Goal: Information Seeking & Learning: Learn about a topic

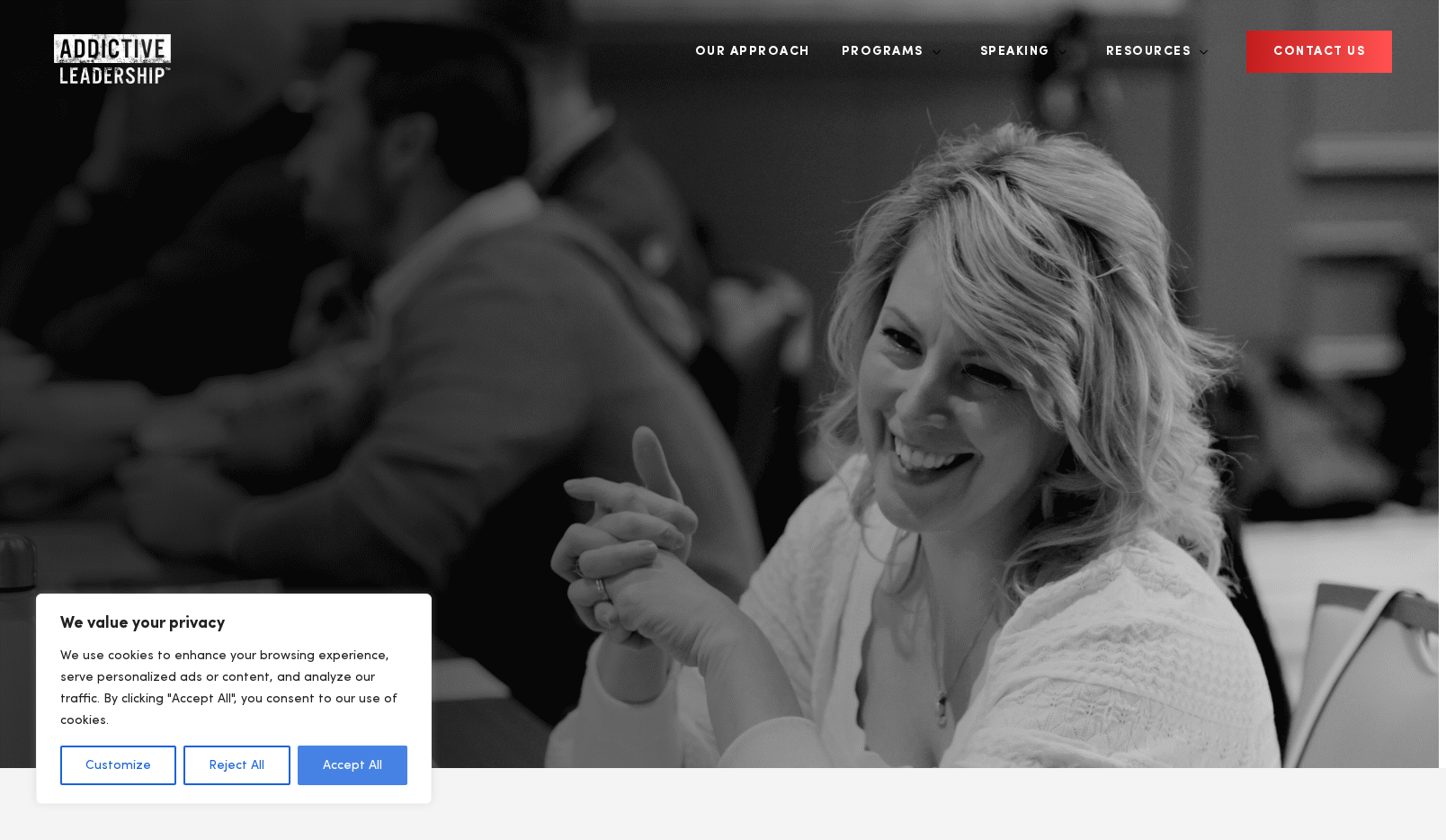
click at [350, 754] on button "Accept All" at bounding box center [353, 765] width 110 height 40
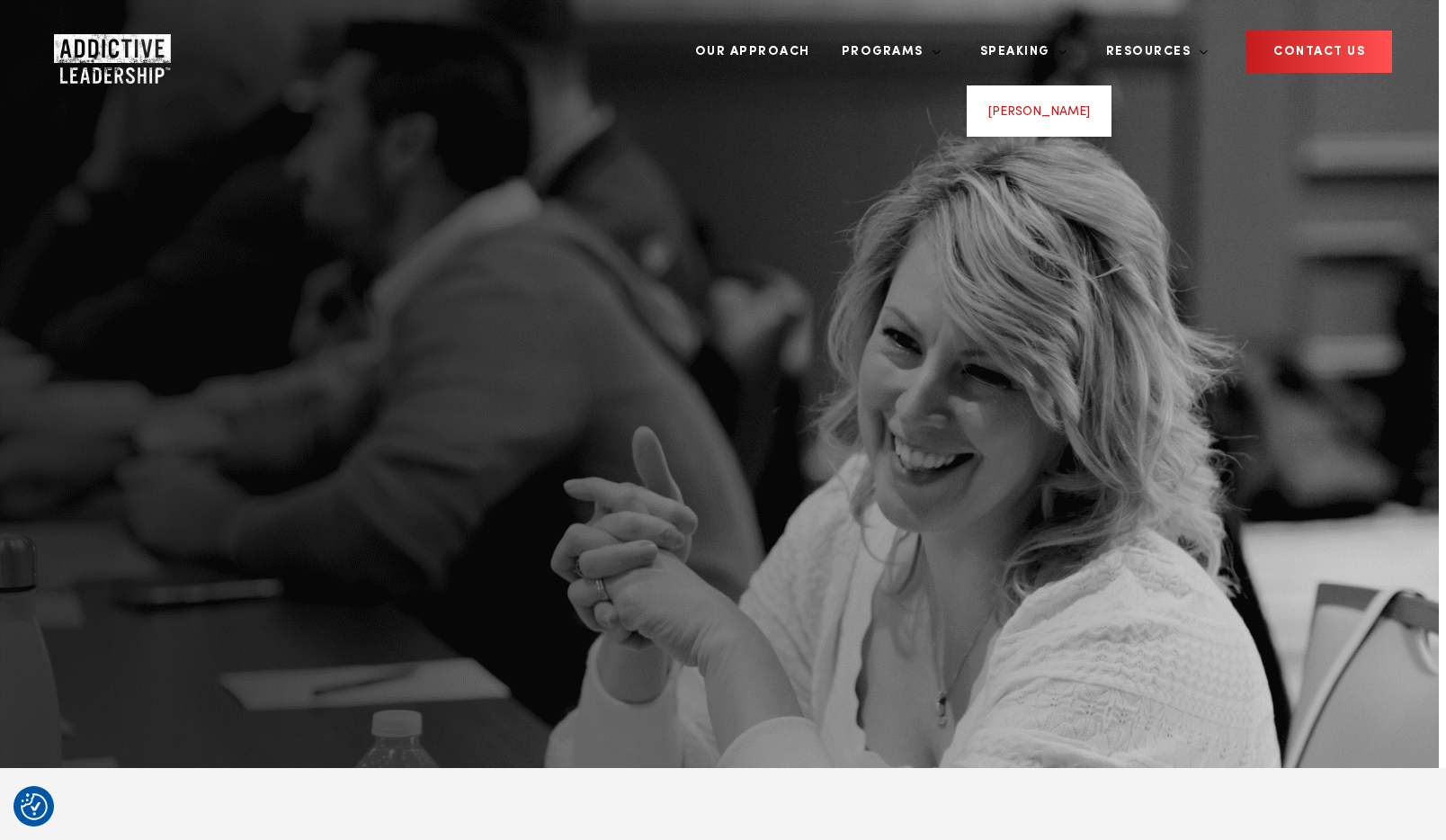
click at [1081, 105] on link "[PERSON_NAME]" at bounding box center [1039, 111] width 102 height 13
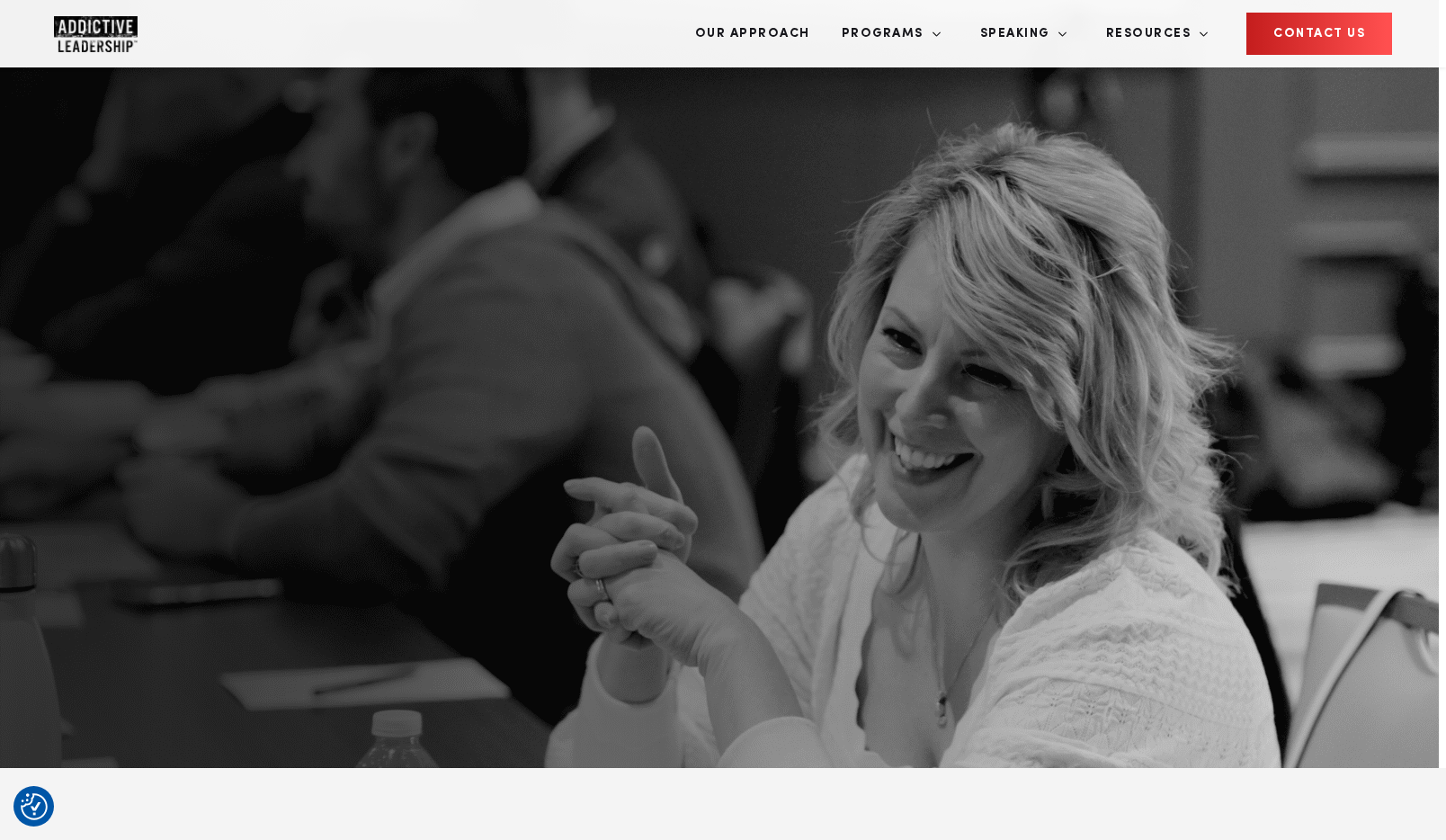
scroll to position [25, 0]
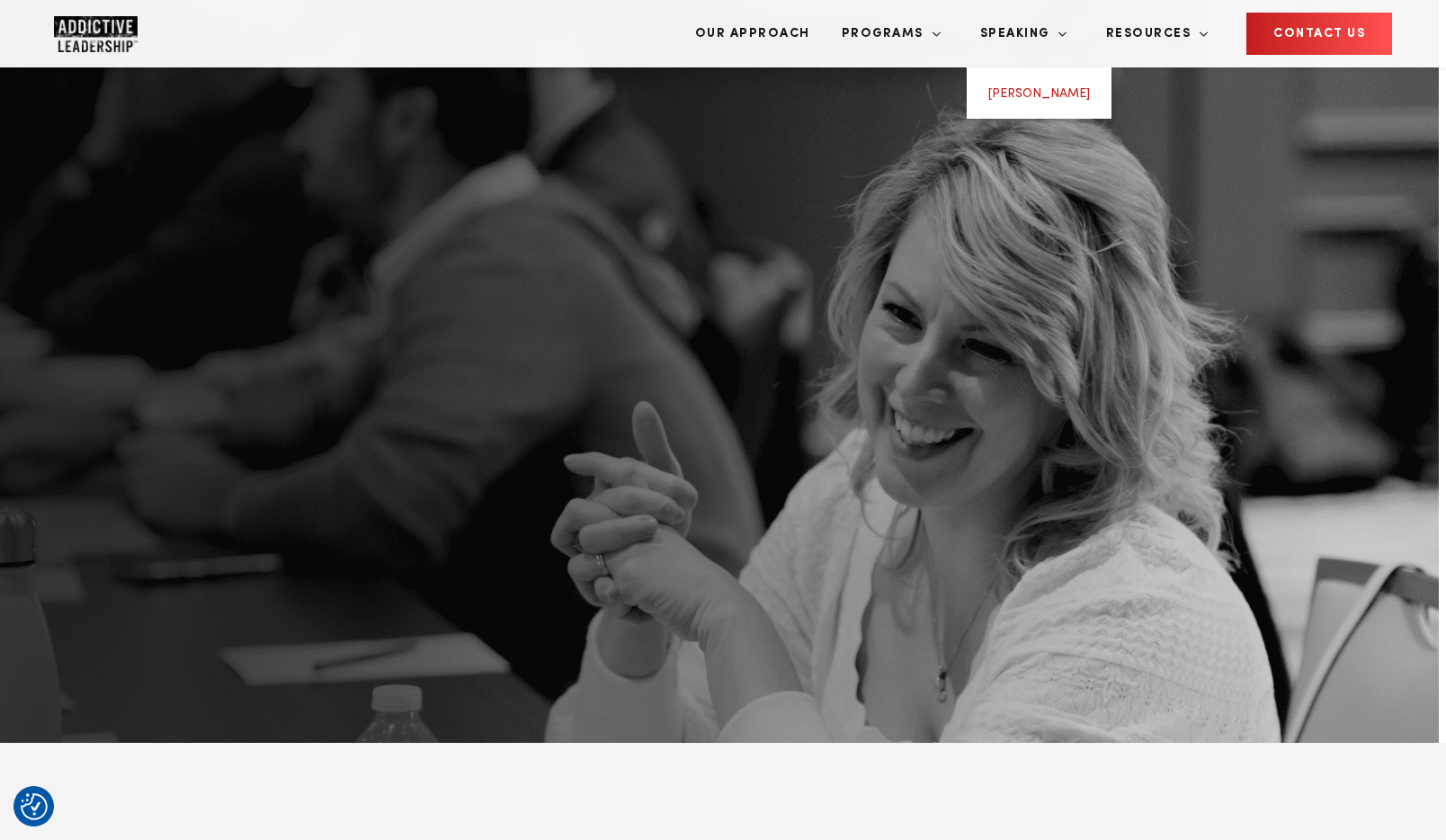
click at [1075, 87] on link "[PERSON_NAME]" at bounding box center [1039, 93] width 102 height 13
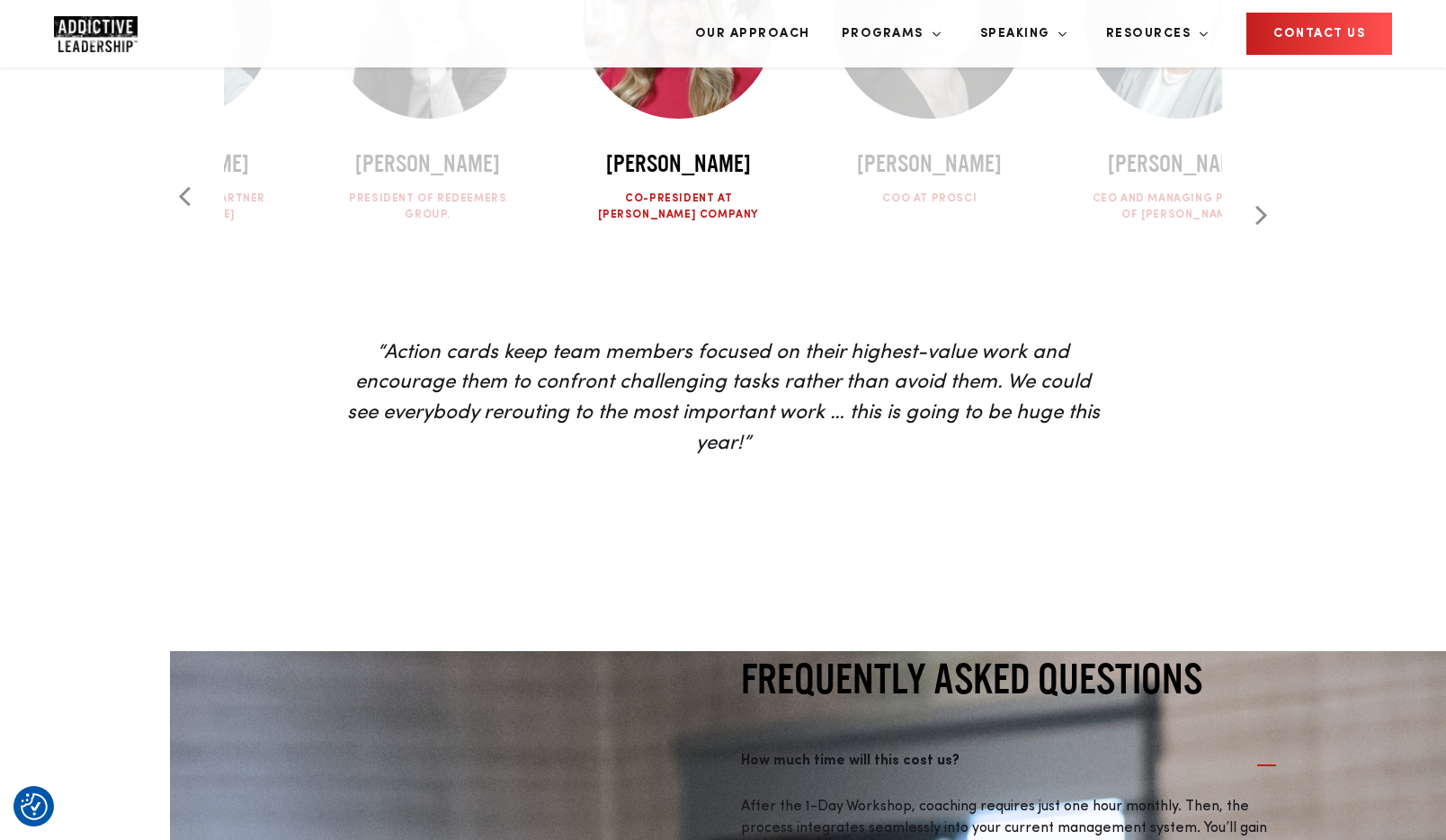
scroll to position [5652, 0]
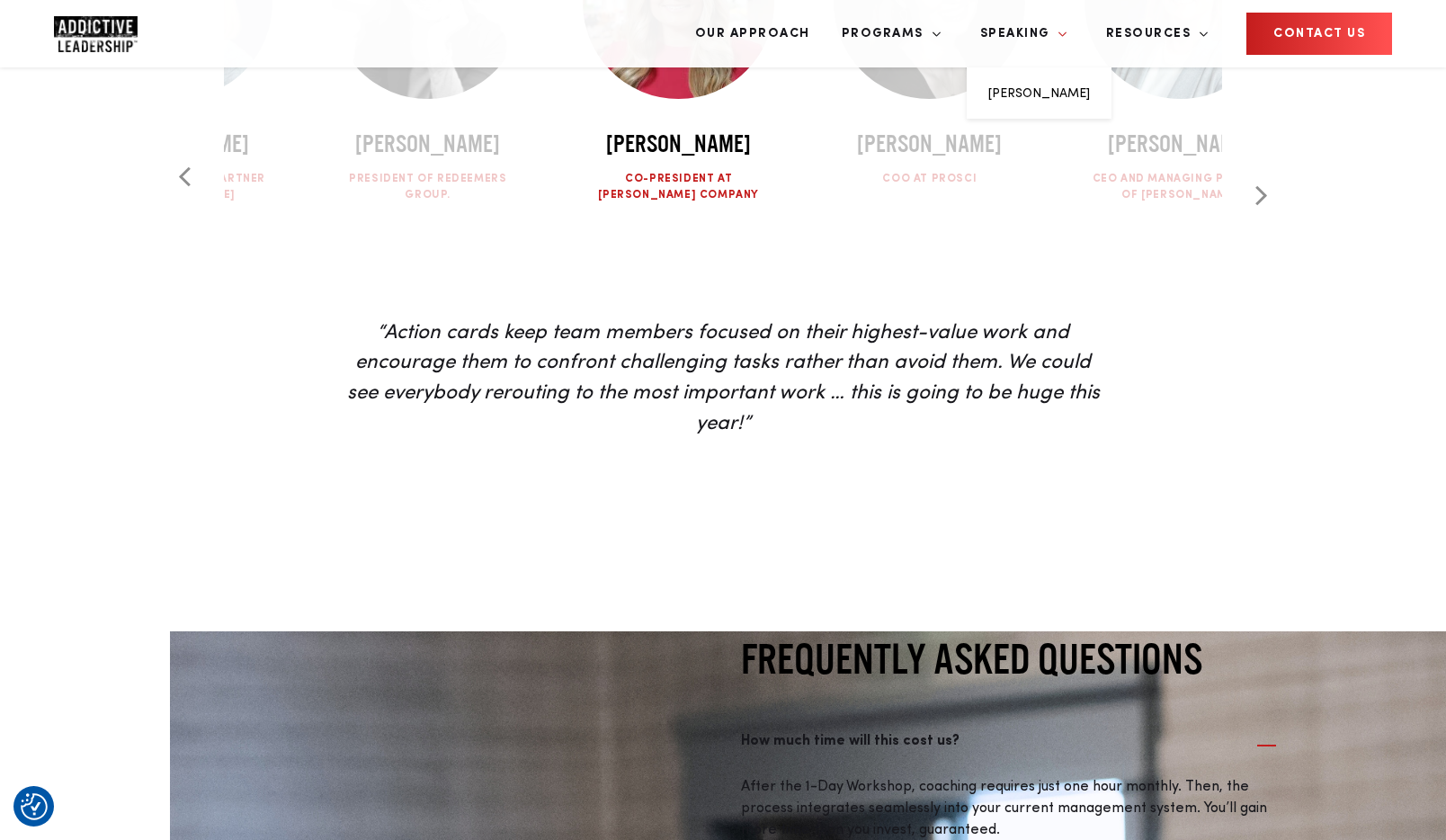
click at [1067, 43] on link "Speaking" at bounding box center [1016, 33] width 101 height 67
click at [1074, 87] on link "[PERSON_NAME]" at bounding box center [1039, 93] width 102 height 13
click at [898, 87] on link "For Your Team" at bounding box center [873, 105] width 49 height 37
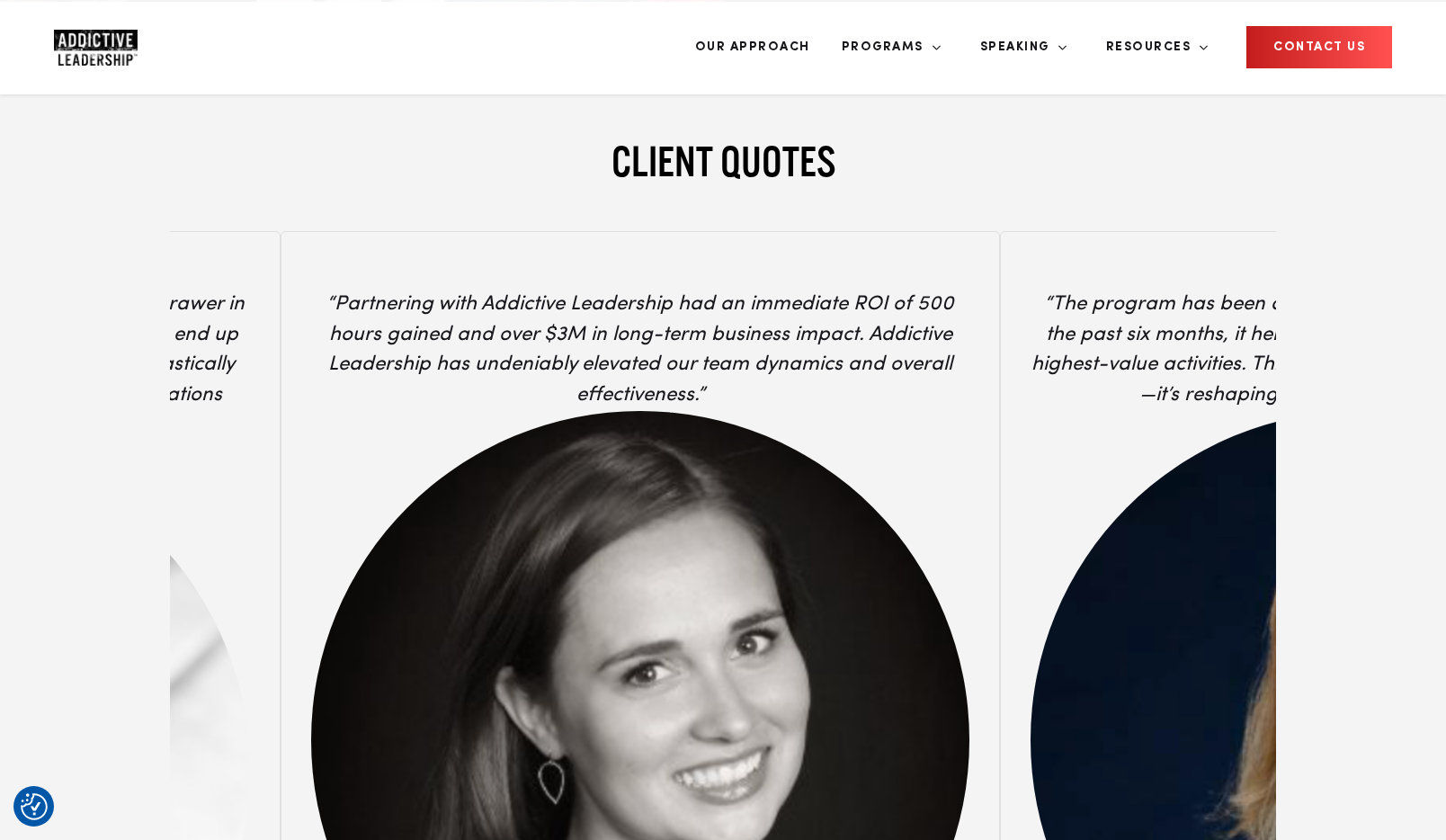
scroll to position [7068, 0]
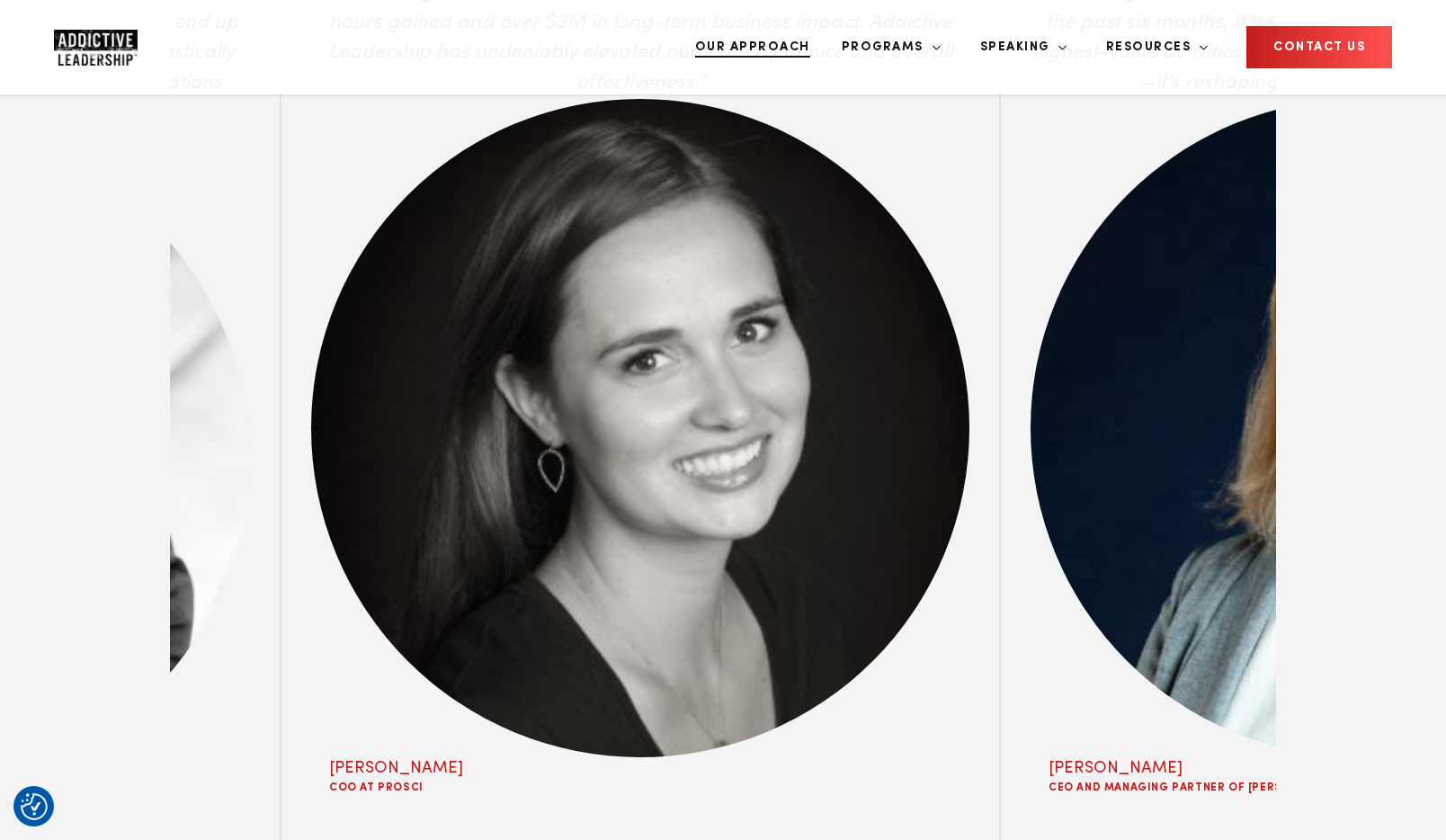
click at [823, 40] on link "Our Approach" at bounding box center [752, 46] width 142 height 67
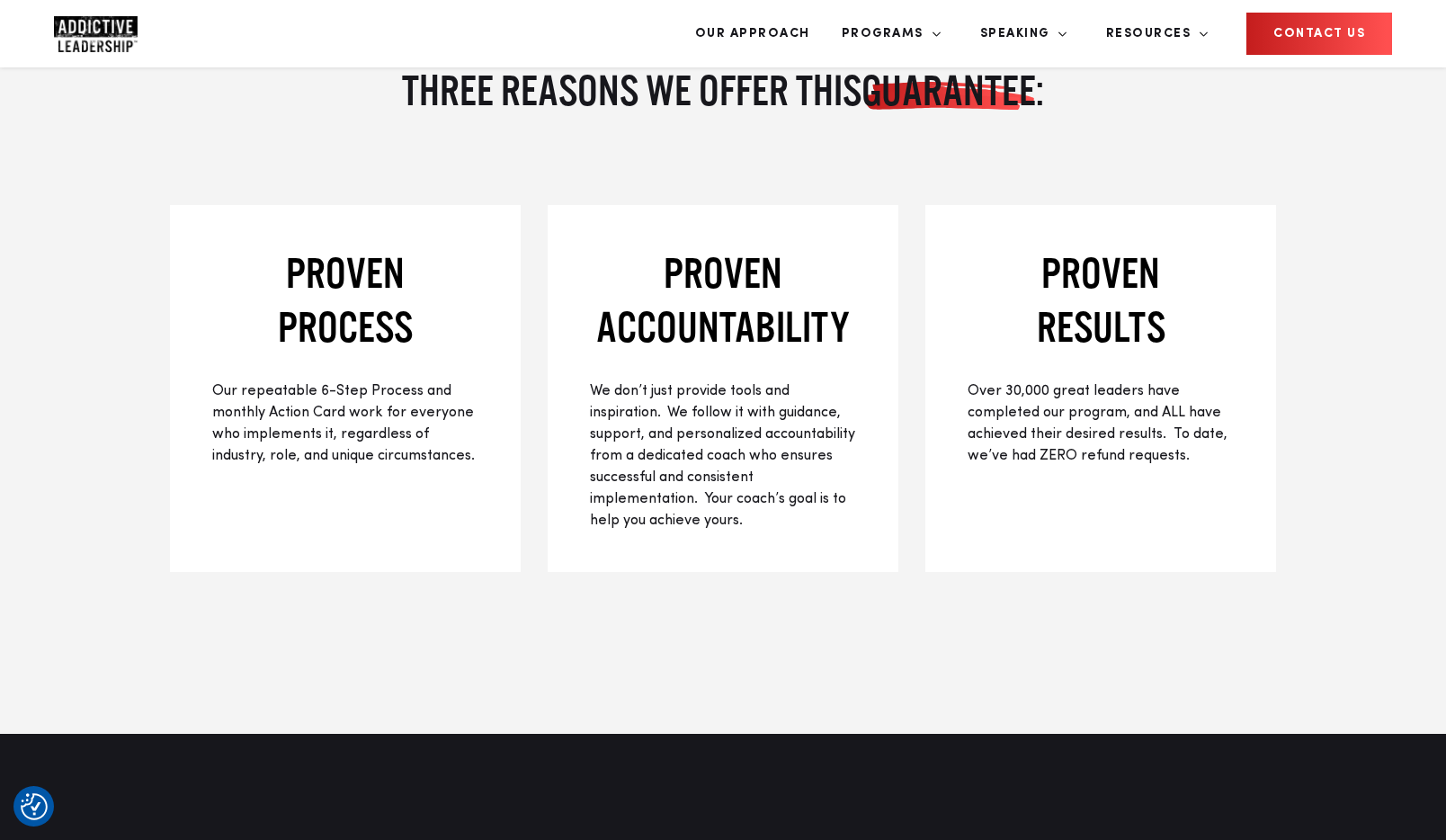
scroll to position [2433, 0]
